Goal: Transaction & Acquisition: Register for event/course

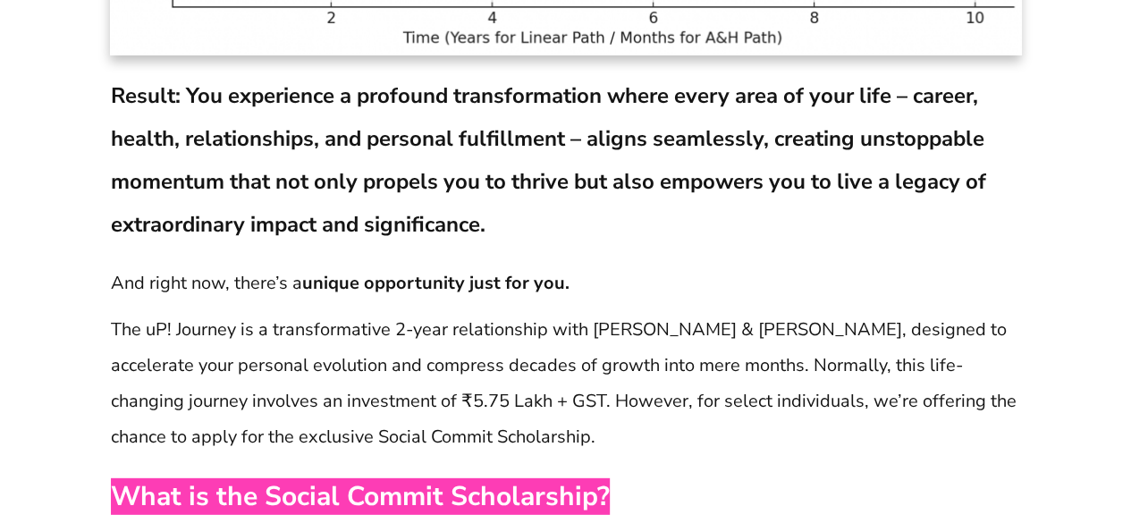
scroll to position [12499, 0]
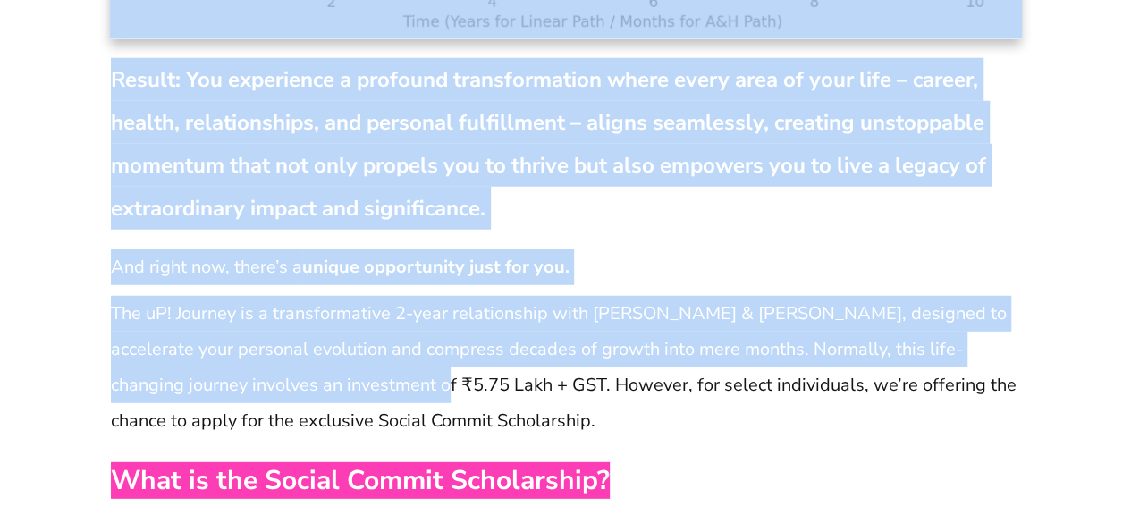
drag, startPoint x: 107, startPoint y: 242, endPoint x: 406, endPoint y: 291, distance: 302.5
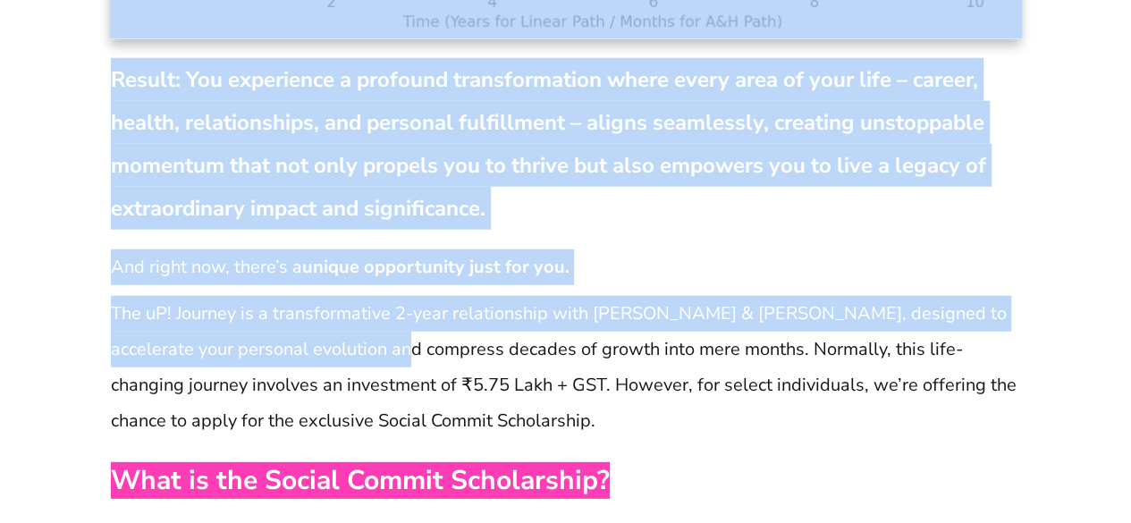
click at [406, 296] on p "The uP! Journey is a transformative 2-year relationship with [PERSON_NAME] & [P…" at bounding box center [566, 367] width 910 height 143
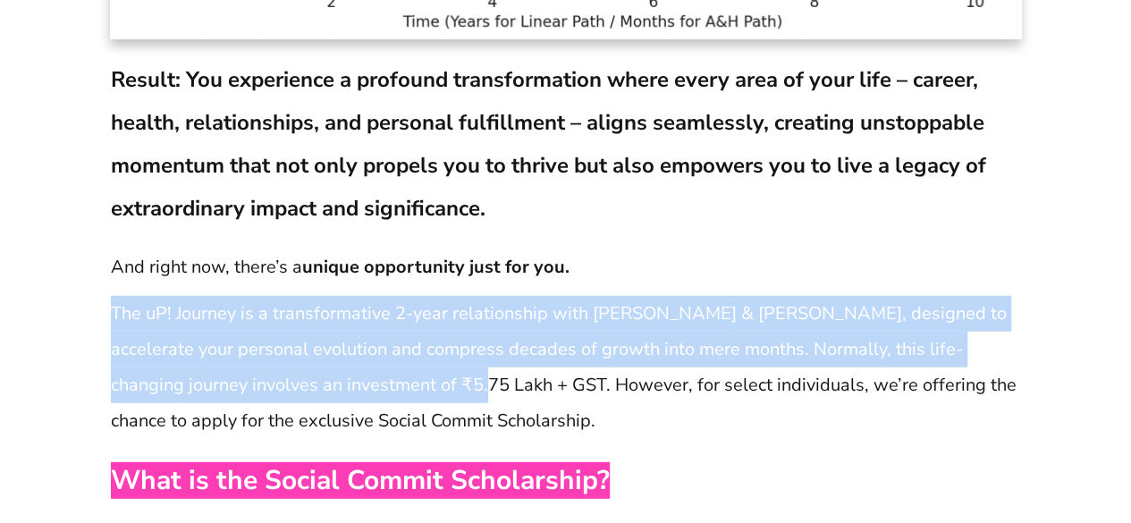
drag, startPoint x: 111, startPoint y: 242, endPoint x: 466, endPoint y: 310, distance: 361.4
click at [466, 310] on p "The uP! Journey is a transformative 2-year relationship with [PERSON_NAME] & [P…" at bounding box center [566, 367] width 910 height 143
copy p "The uP! Journey is a transformative 2-year relationship with [PERSON_NAME] & [P…"
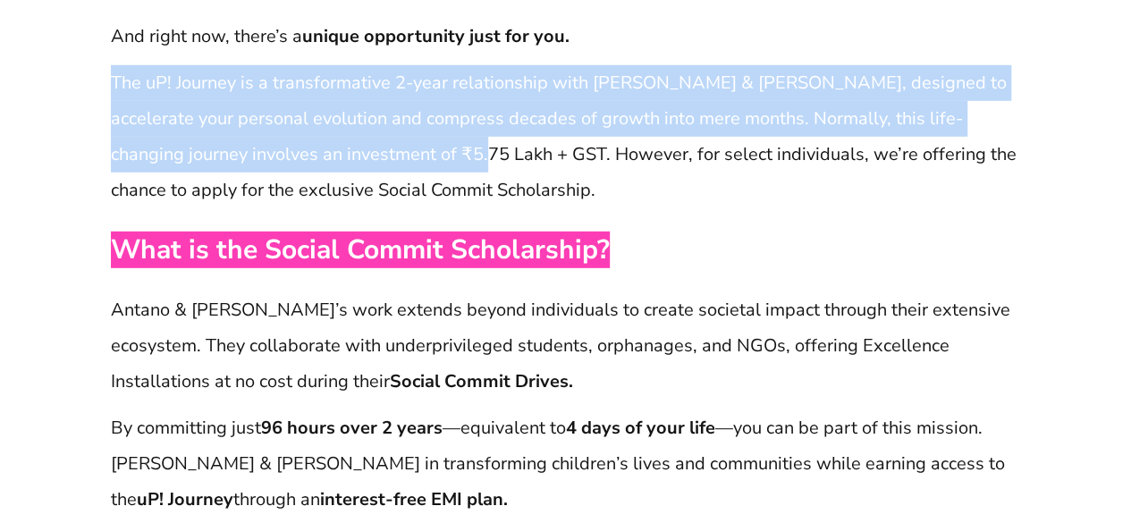
scroll to position [12730, 0]
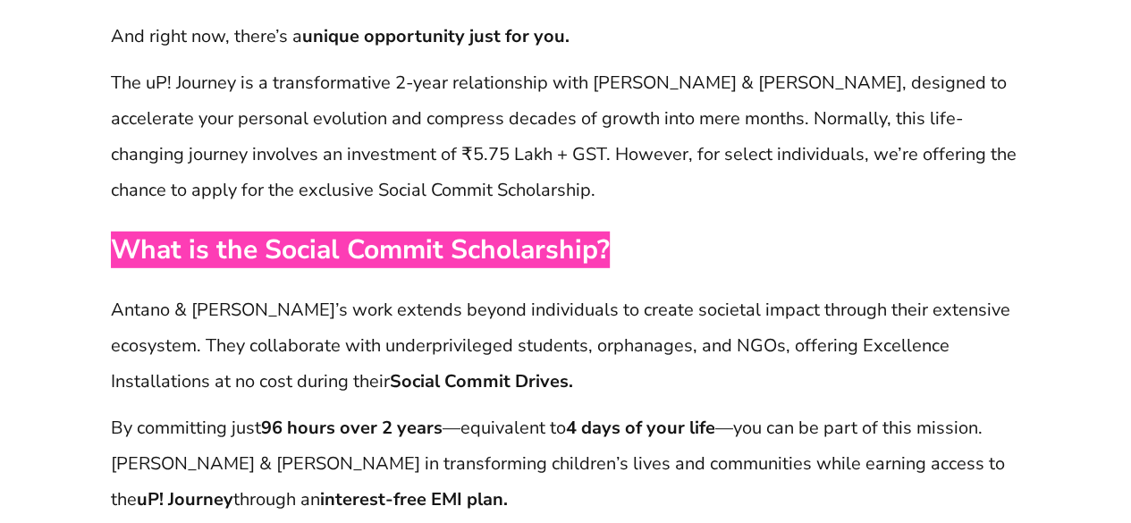
click at [649, 120] on p "The uP! Journey is a transformative 2-year relationship with [PERSON_NAME] & [P…" at bounding box center [566, 136] width 910 height 143
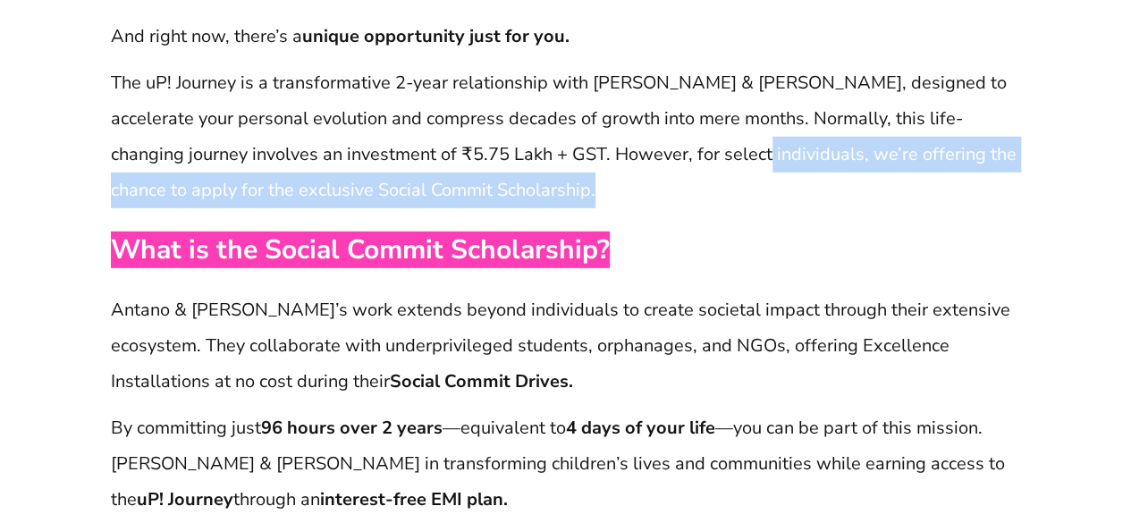
drag, startPoint x: 649, startPoint y: 120, endPoint x: 726, endPoint y: 74, distance: 89.4
click at [726, 74] on p "The uP! Journey is a transformative 2-year relationship with [PERSON_NAME] & [P…" at bounding box center [566, 136] width 910 height 143
copy p "we’re offering the chance to apply for the exclusive Social Commit Scholarship."
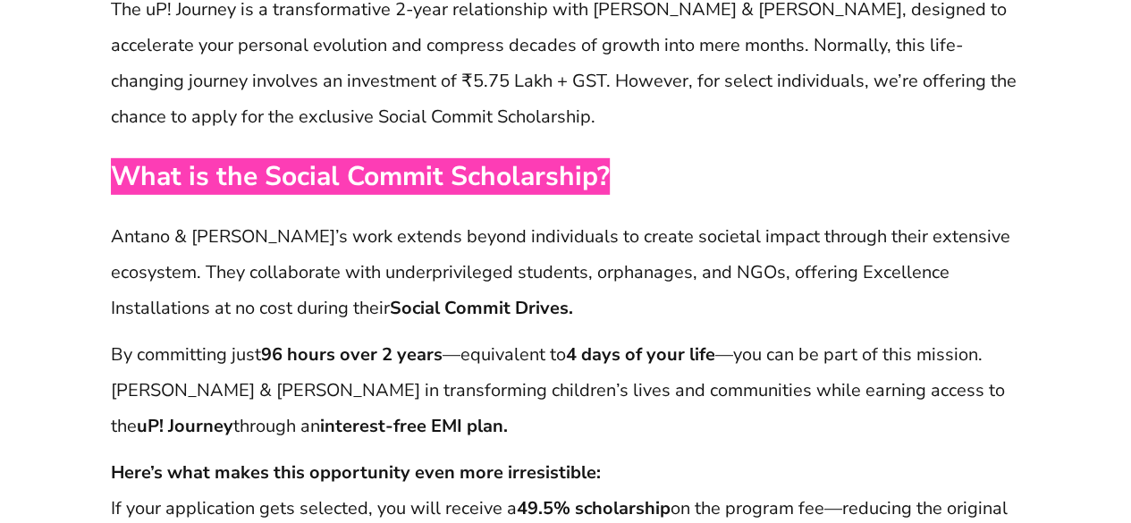
click at [468, 236] on p "Antano & [PERSON_NAME]’s work extends beyond individuals to create societal imp…" at bounding box center [566, 272] width 910 height 107
click at [113, 219] on p "Antano & [PERSON_NAME]’s work extends beyond individuals to create societal imp…" at bounding box center [566, 272] width 910 height 107
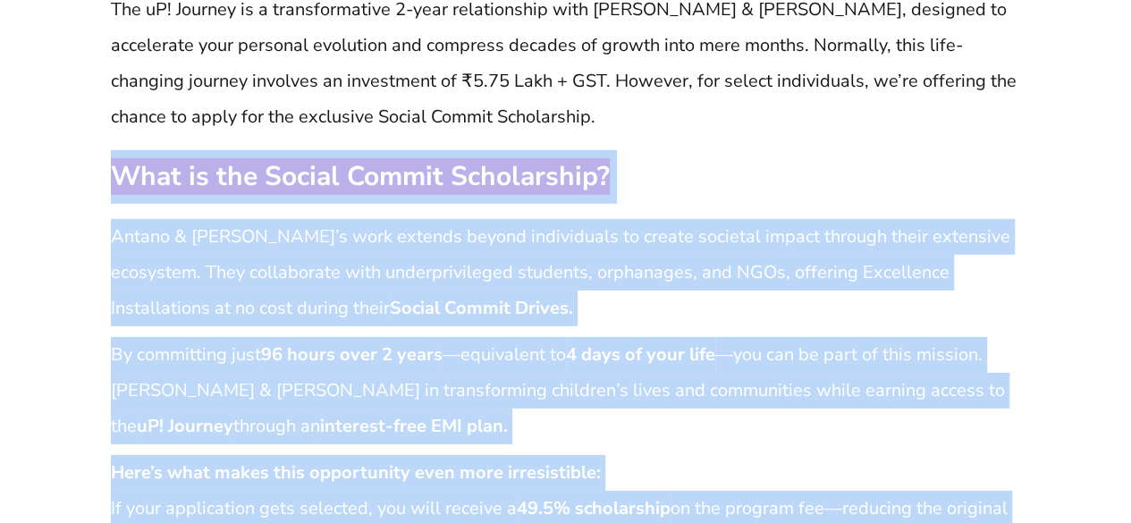
drag, startPoint x: 117, startPoint y: 99, endPoint x: 612, endPoint y: 464, distance: 614.4
copy div "What is the Social Commit Scholarship? [PERSON_NAME] & [PERSON_NAME]’s work ext…"
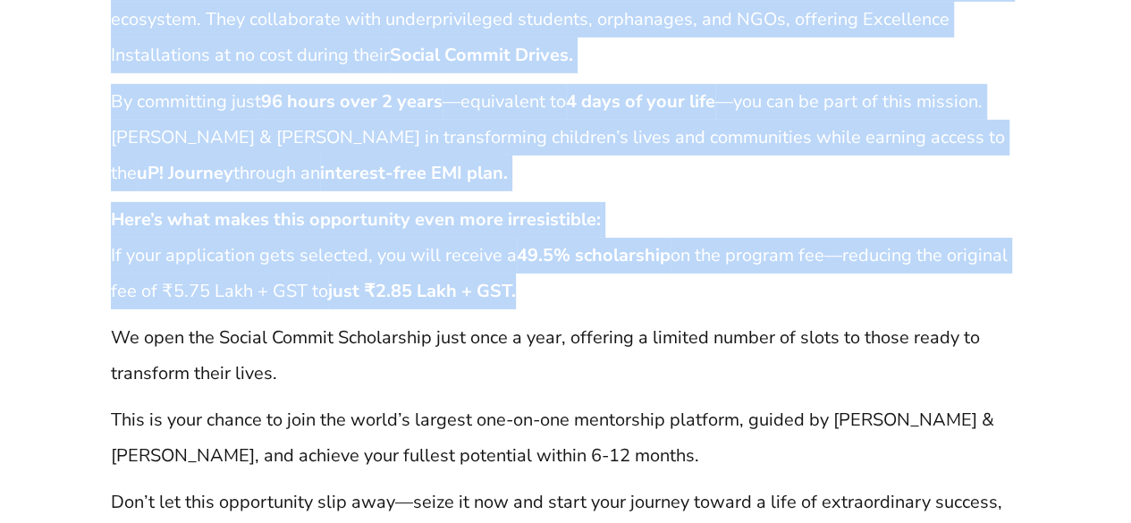
scroll to position [13081, 0]
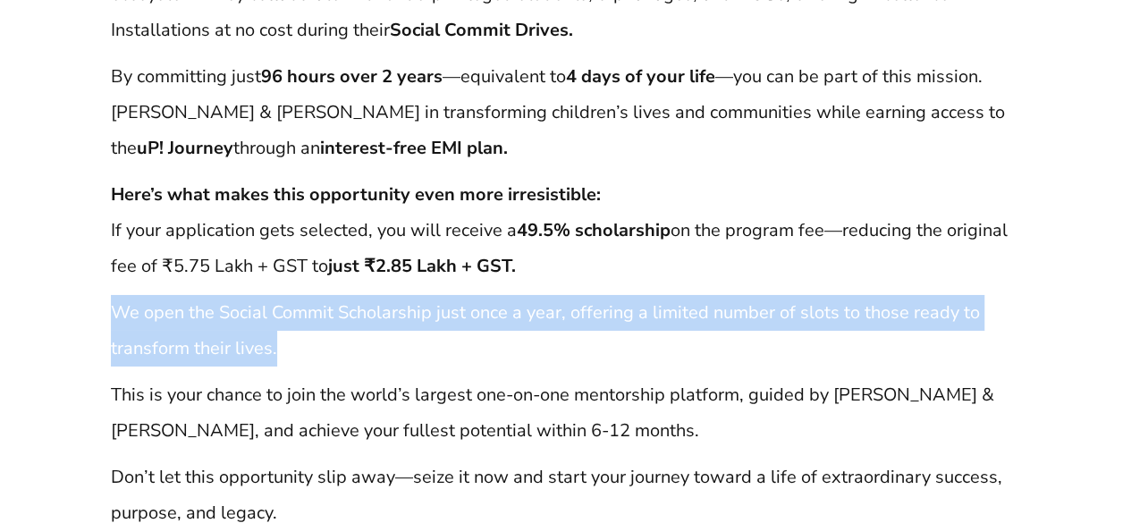
drag, startPoint x: 110, startPoint y: 241, endPoint x: 362, endPoint y: 285, distance: 256.1
click at [362, 295] on p "We open the Social Commit Scholarship just once a year, offering a limited numb…" at bounding box center [566, 331] width 910 height 72
copy p "We open the Social Commit Scholarship just once a year, offering a limited numb…"
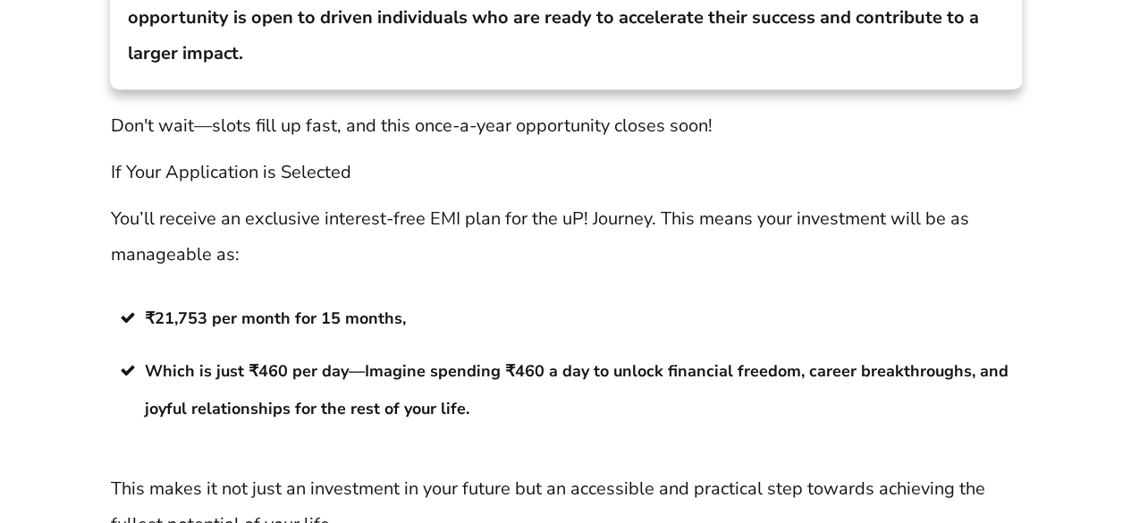
scroll to position [14129, 0]
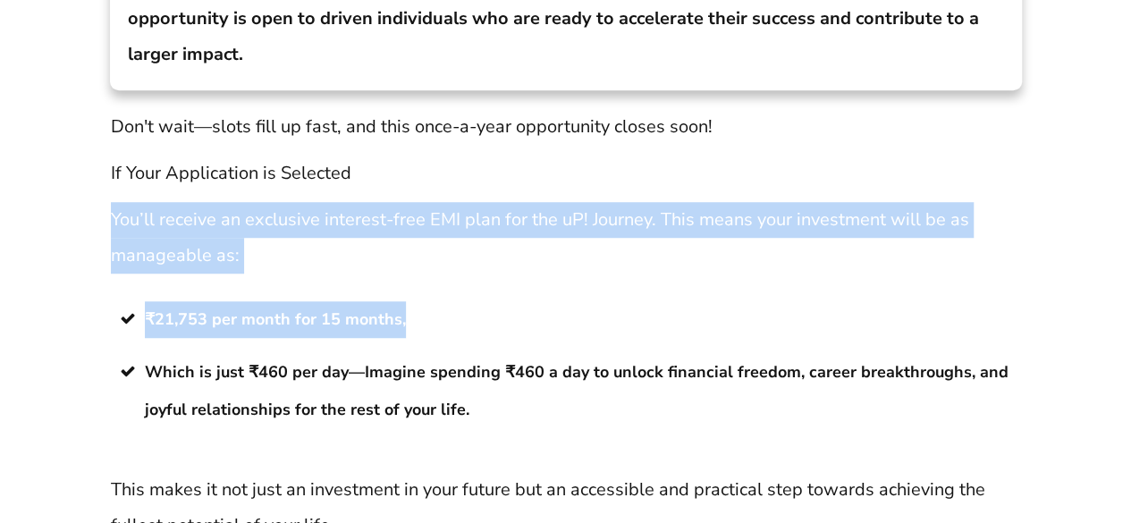
drag, startPoint x: 113, startPoint y: 148, endPoint x: 536, endPoint y: 232, distance: 432.0
copy div "You’ll receive an exclusive interest-free EMI plan for the uP! Journey. This me…"
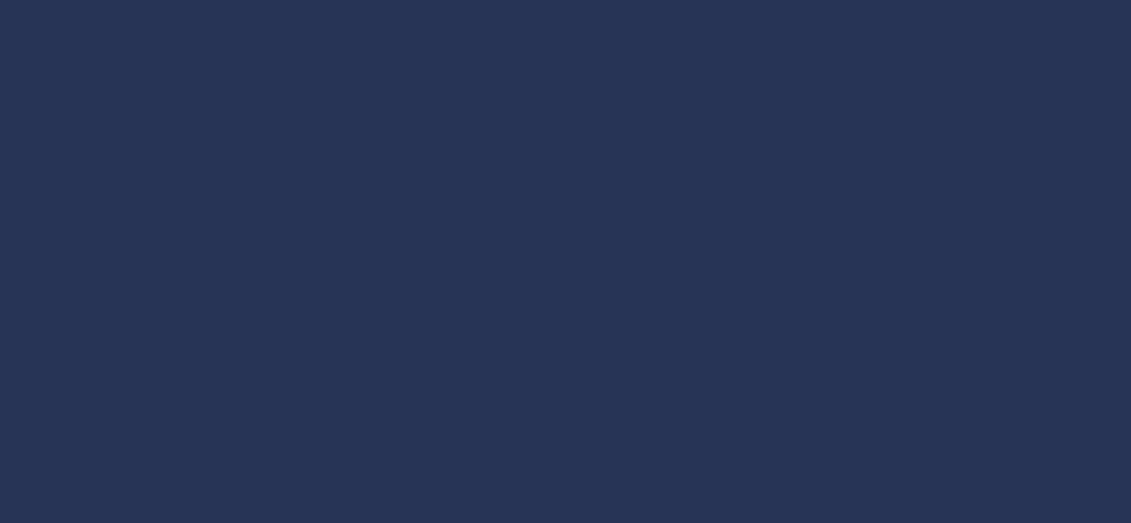
scroll to position [329, 0]
click at [569, 164] on div at bounding box center [565, 166] width 1035 height 582
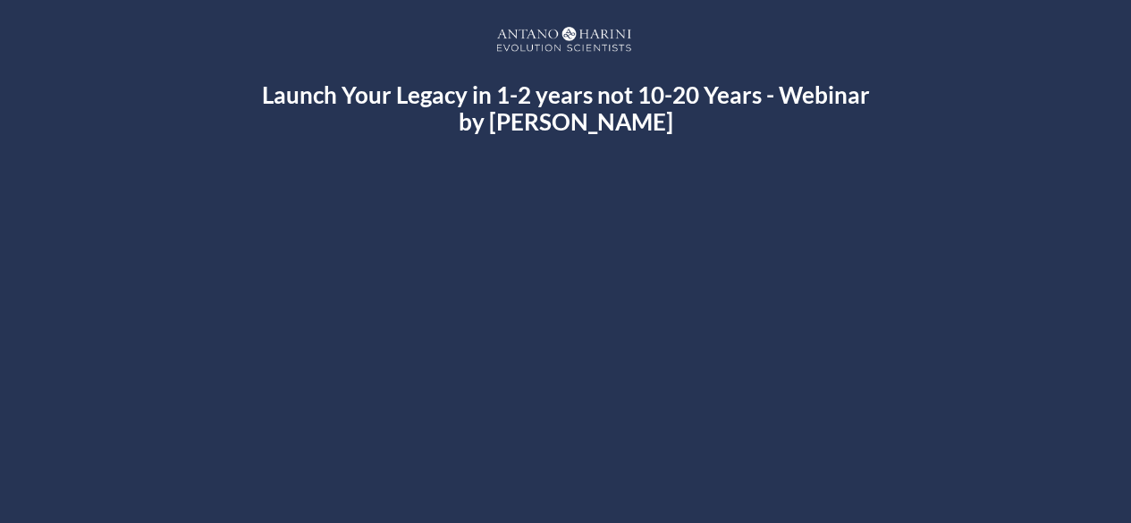
click at [576, 103] on h2 "Launch Your Legacy in 1-2 years not 10-20 Years - Webinar by [PERSON_NAME]" at bounding box center [566, 108] width 620 height 54
